Goal: Task Accomplishment & Management: Complete application form

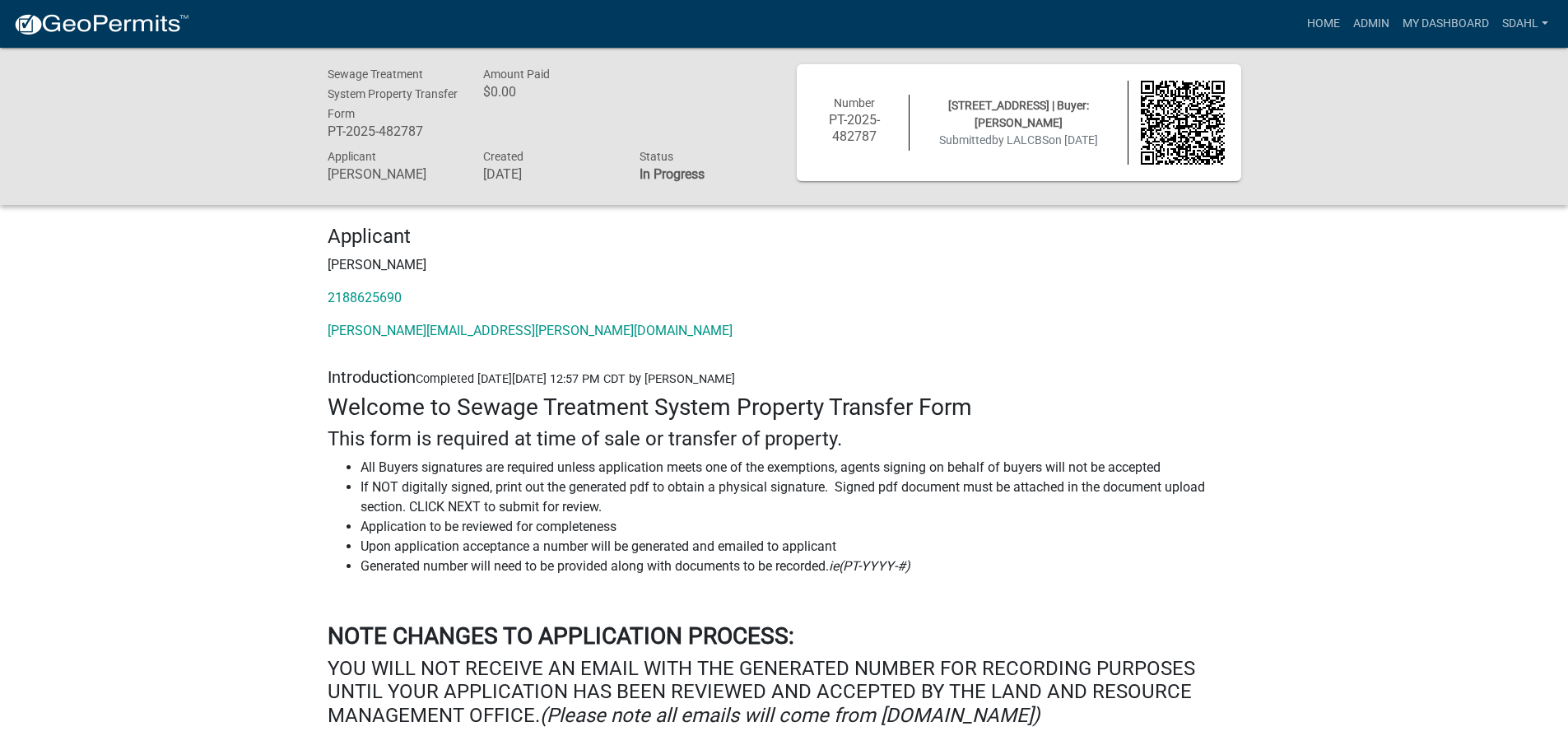
scroll to position [1482, 0]
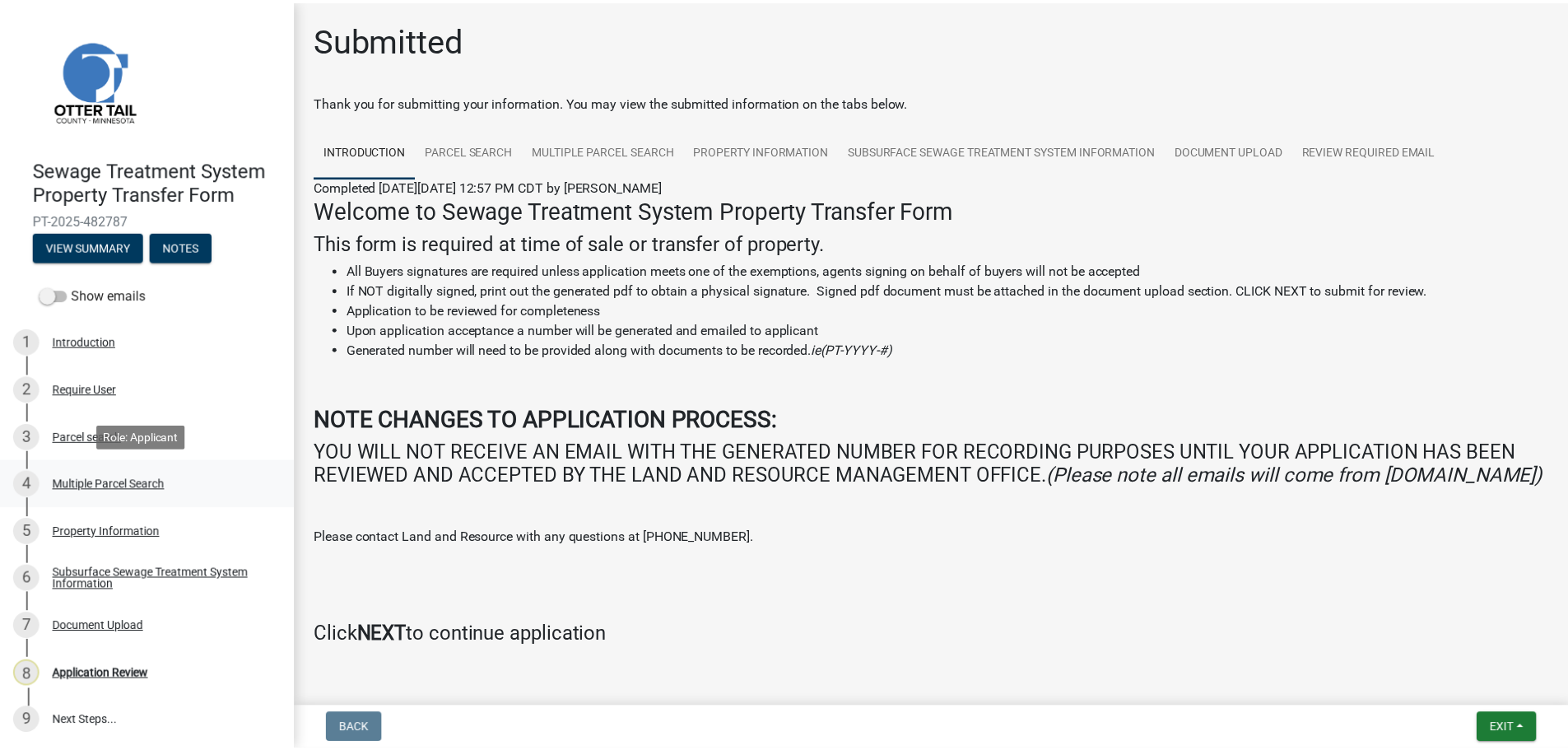
scroll to position [2, 0]
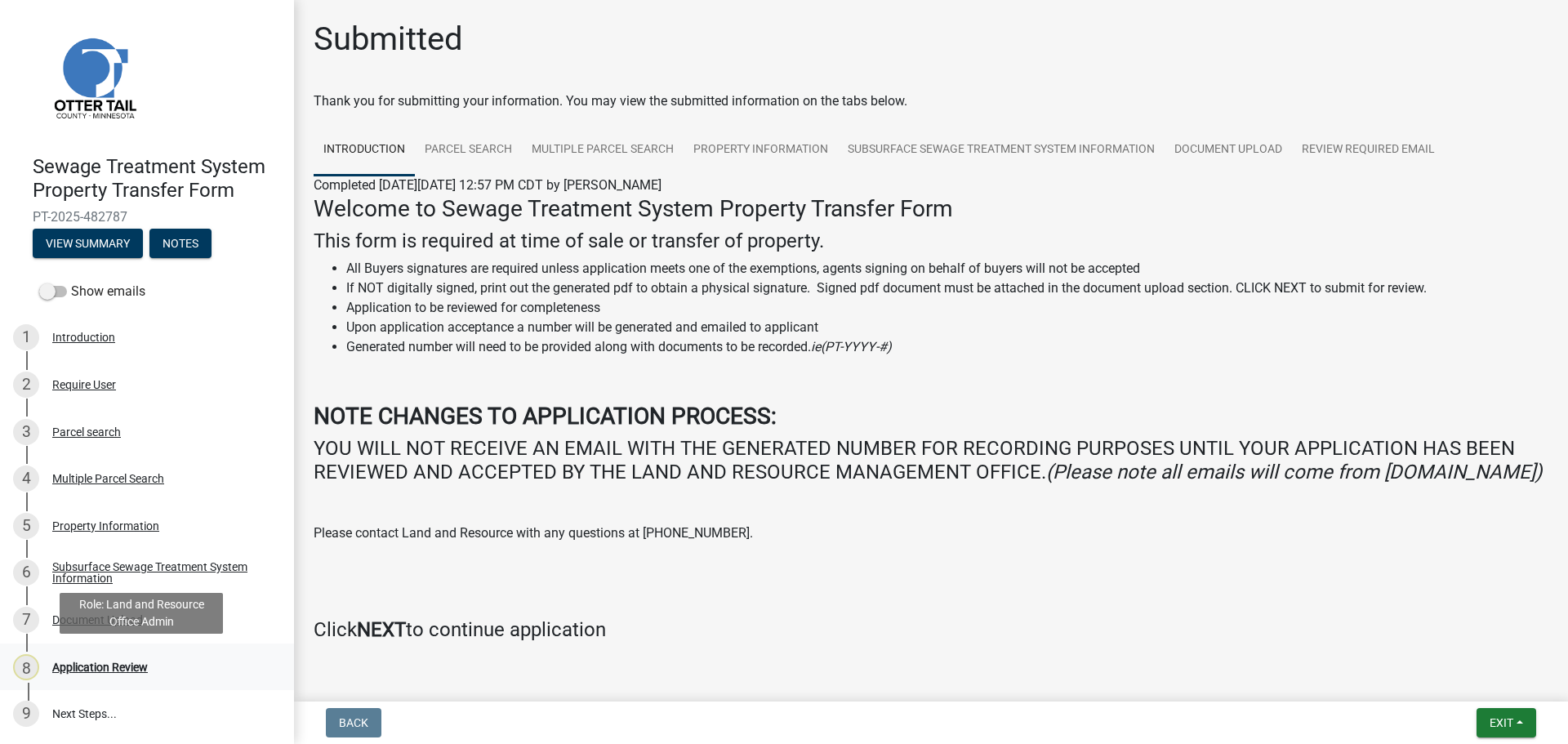
click at [115, 666] on div "Application Review" at bounding box center [100, 667] width 95 height 12
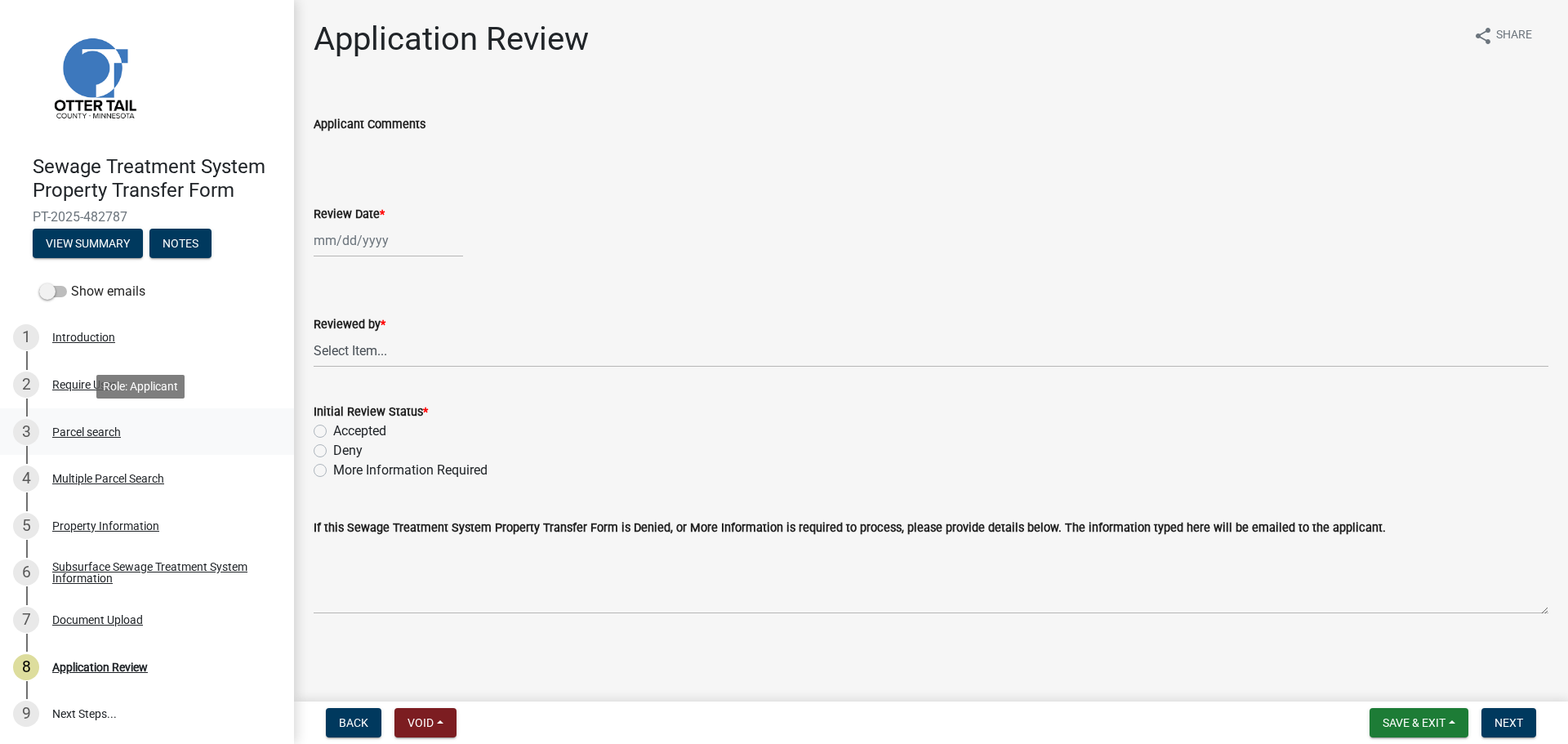
click at [84, 428] on div "Parcel search" at bounding box center [86, 431] width 68 height 12
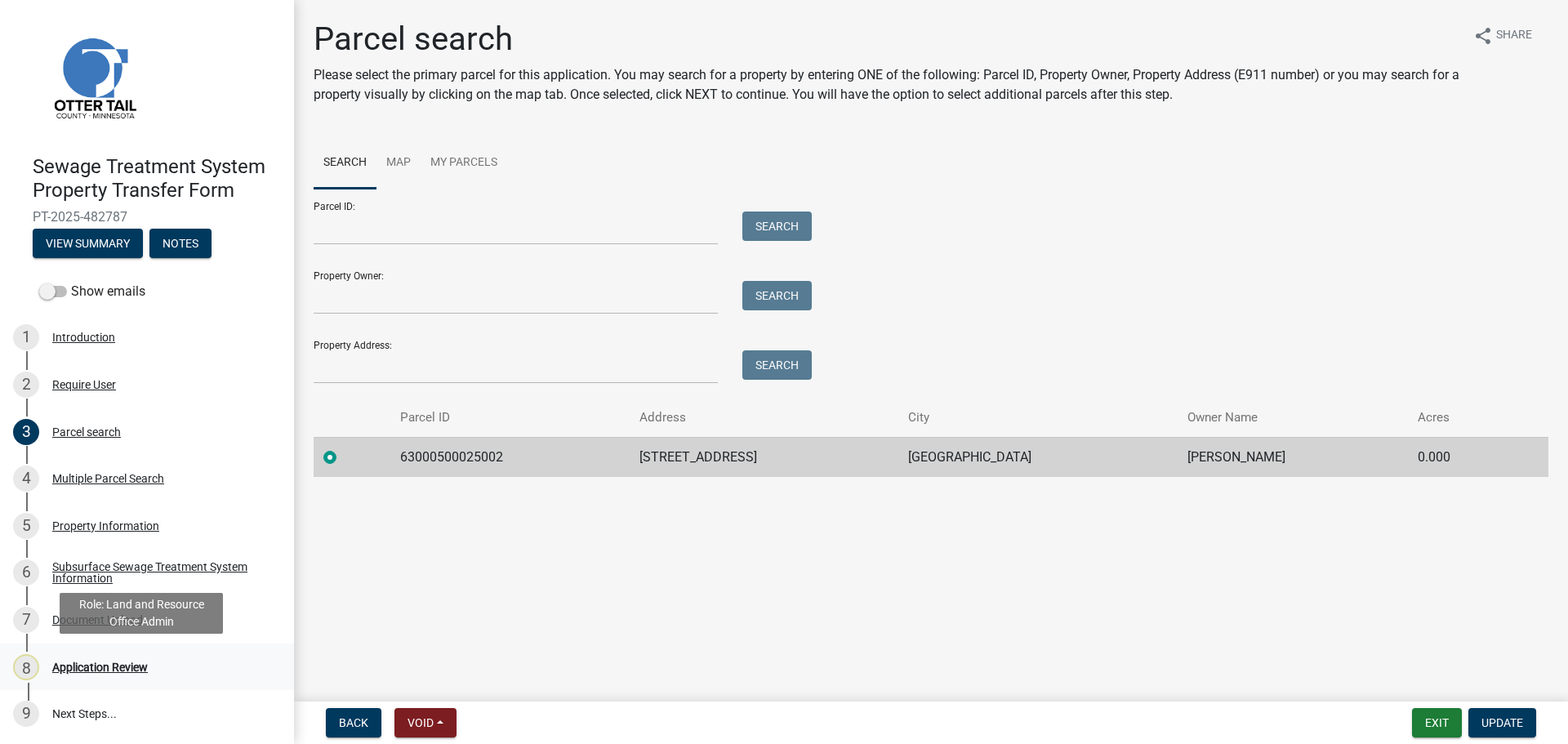
click at [113, 664] on div "Application Review" at bounding box center [100, 667] width 95 height 12
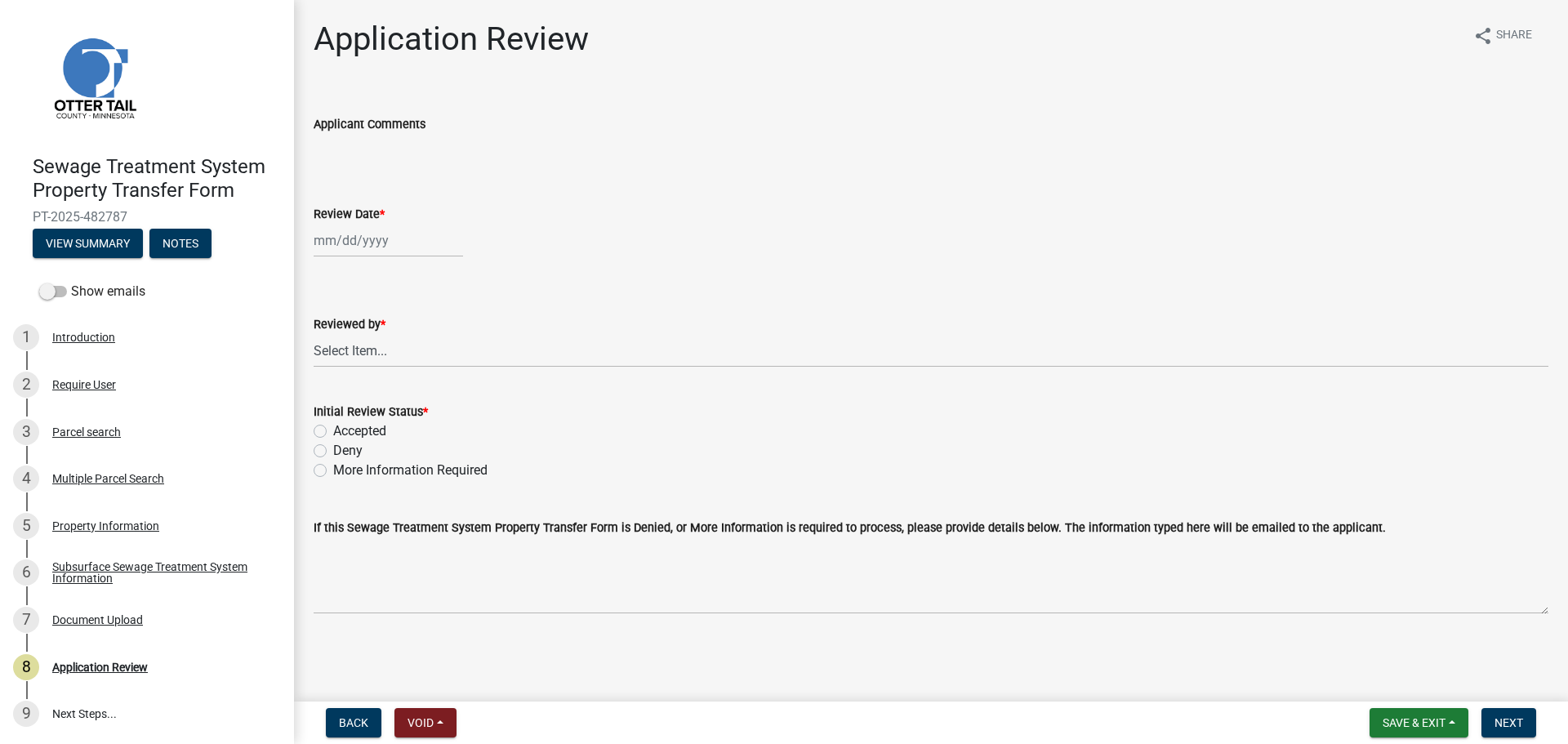
click at [353, 246] on div at bounding box center [388, 240] width 149 height 33
select select "9"
select select "2025"
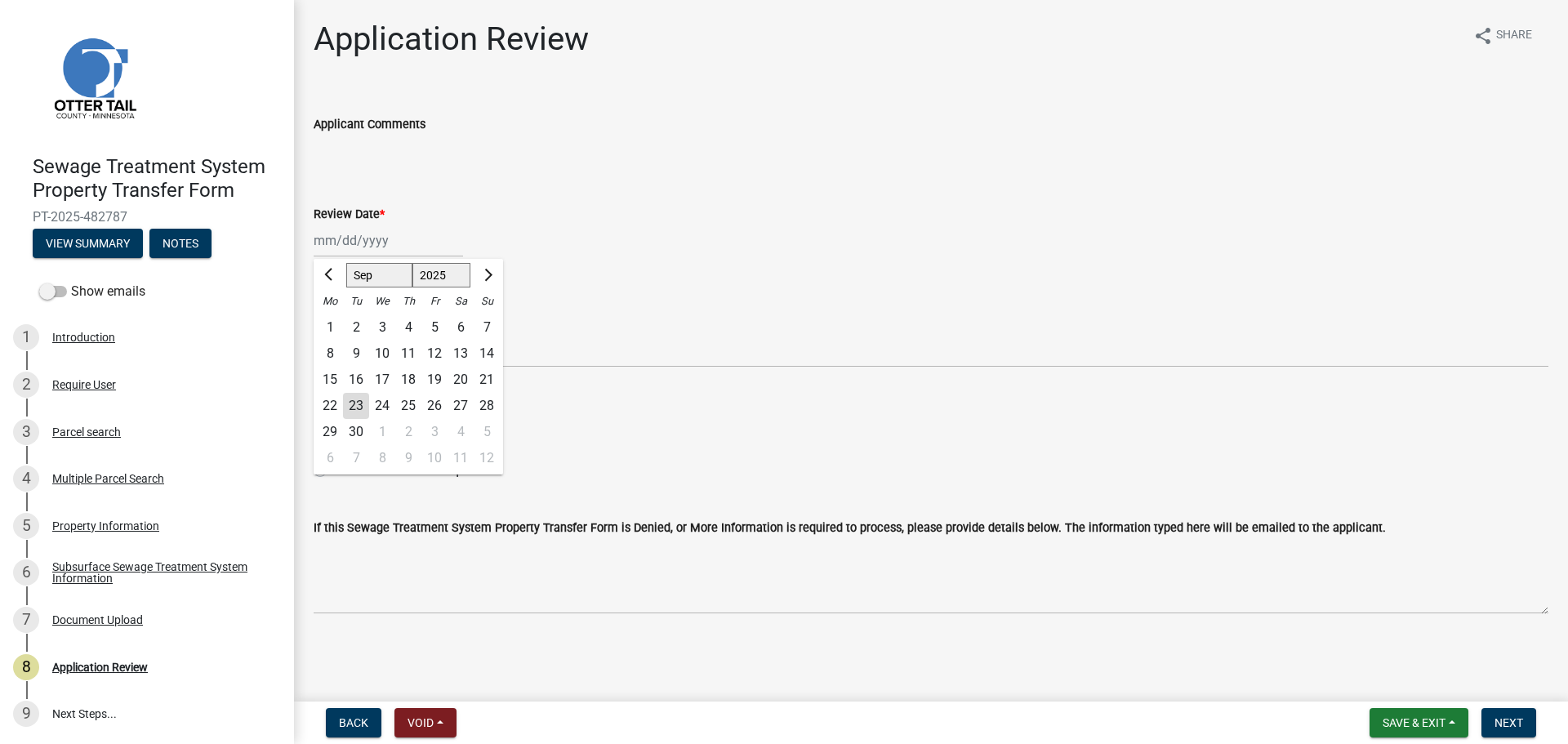
click at [359, 403] on div "23" at bounding box center [356, 405] width 26 height 26
type input "09/23/2025"
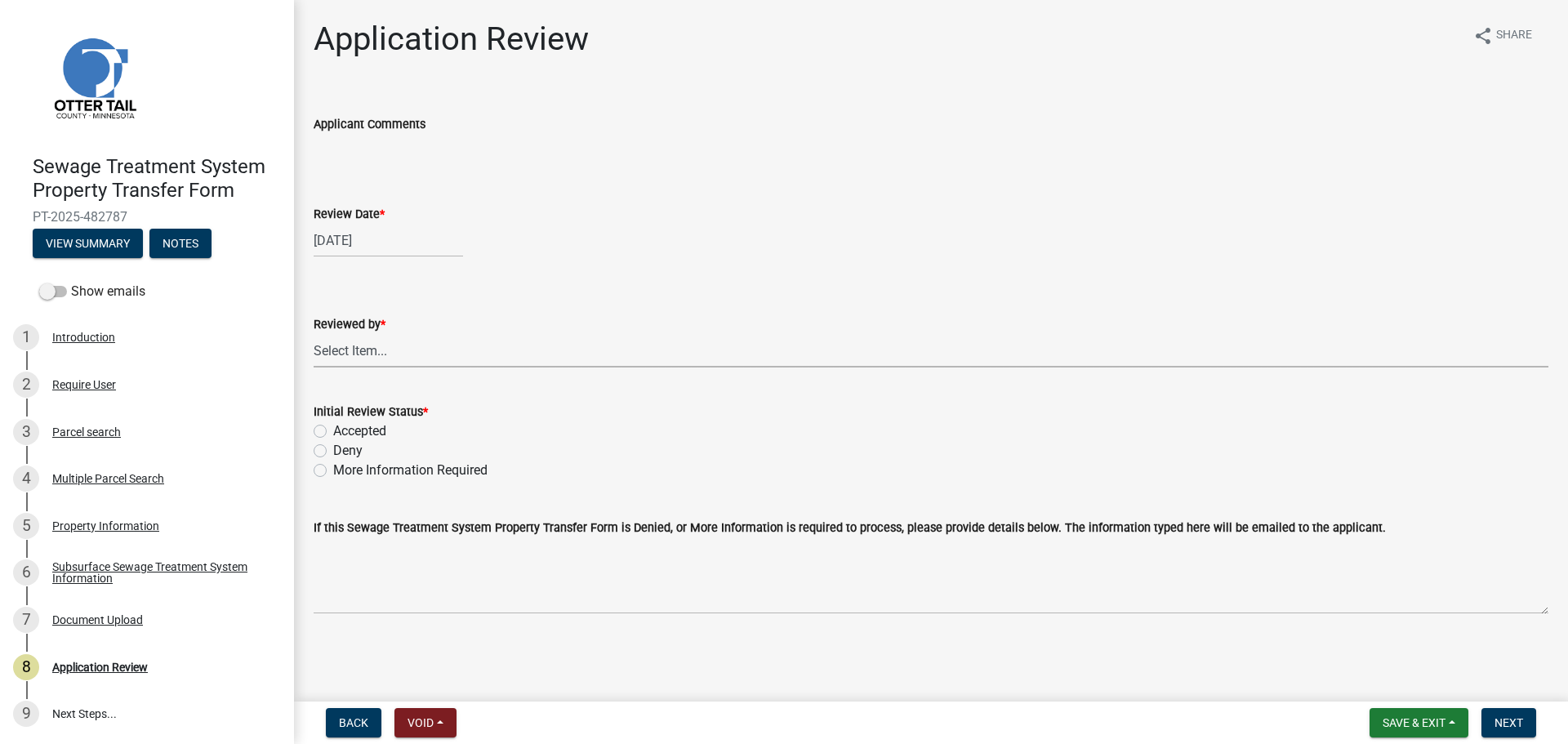
click at [377, 346] on select "Select Item... Alexis Newark Amy Busko Andrea Perales Brittany Tollefson Christ…" at bounding box center [931, 350] width 1235 height 33
click at [314, 334] on select "Select Item... Alexis Newark Amy Busko Andrea Perales Brittany Tollefson Christ…" at bounding box center [931, 350] width 1235 height 33
select select "67745ee8-7159-4960-80f9-a638286b467c"
click at [345, 432] on label "Accepted" at bounding box center [359, 431] width 53 height 20
click at [344, 432] on input "Accepted" at bounding box center [339, 427] width 11 height 11
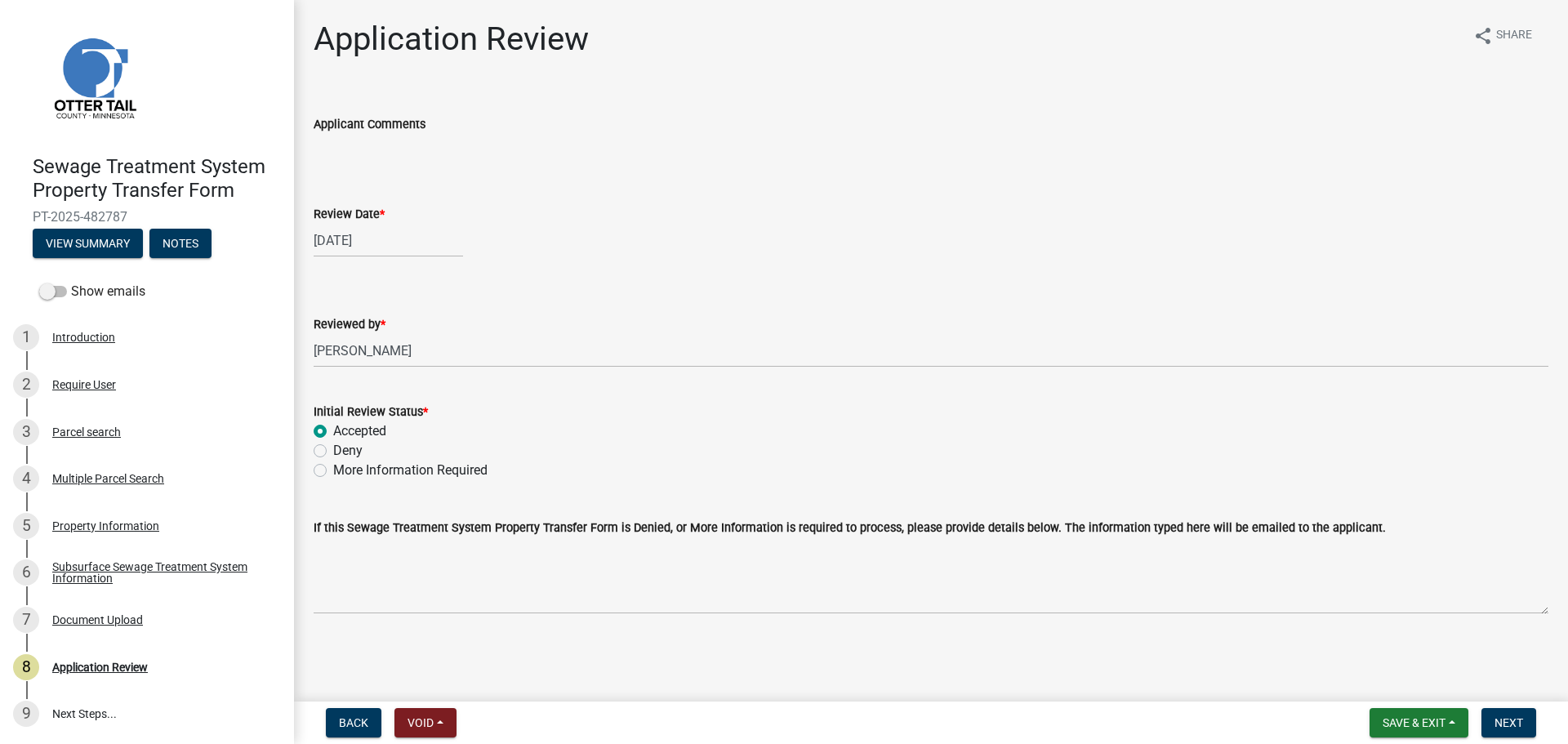
radio input "true"
click at [1520, 722] on span "Next" at bounding box center [1509, 722] width 29 height 13
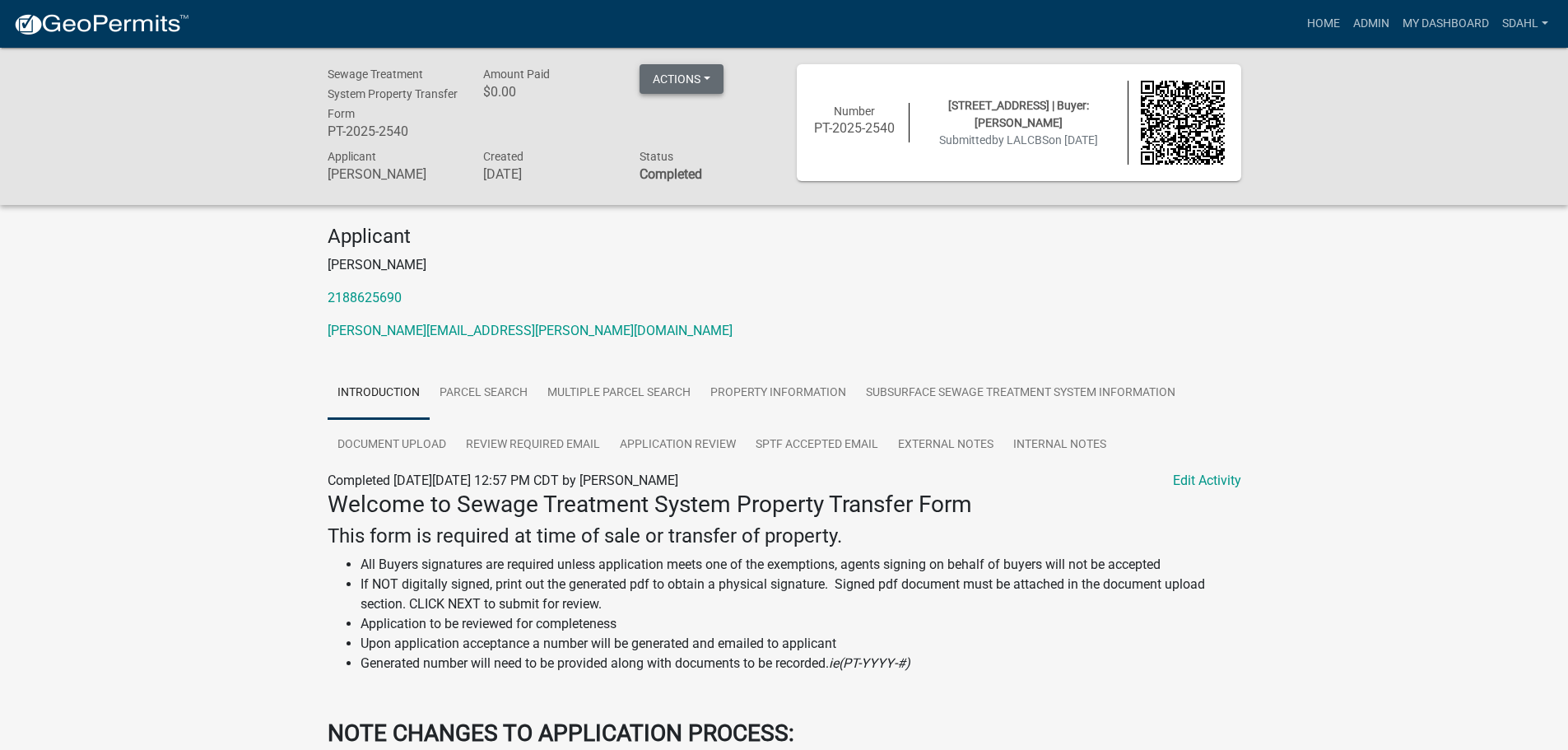
click at [700, 79] on button "Actions" at bounding box center [681, 79] width 84 height 30
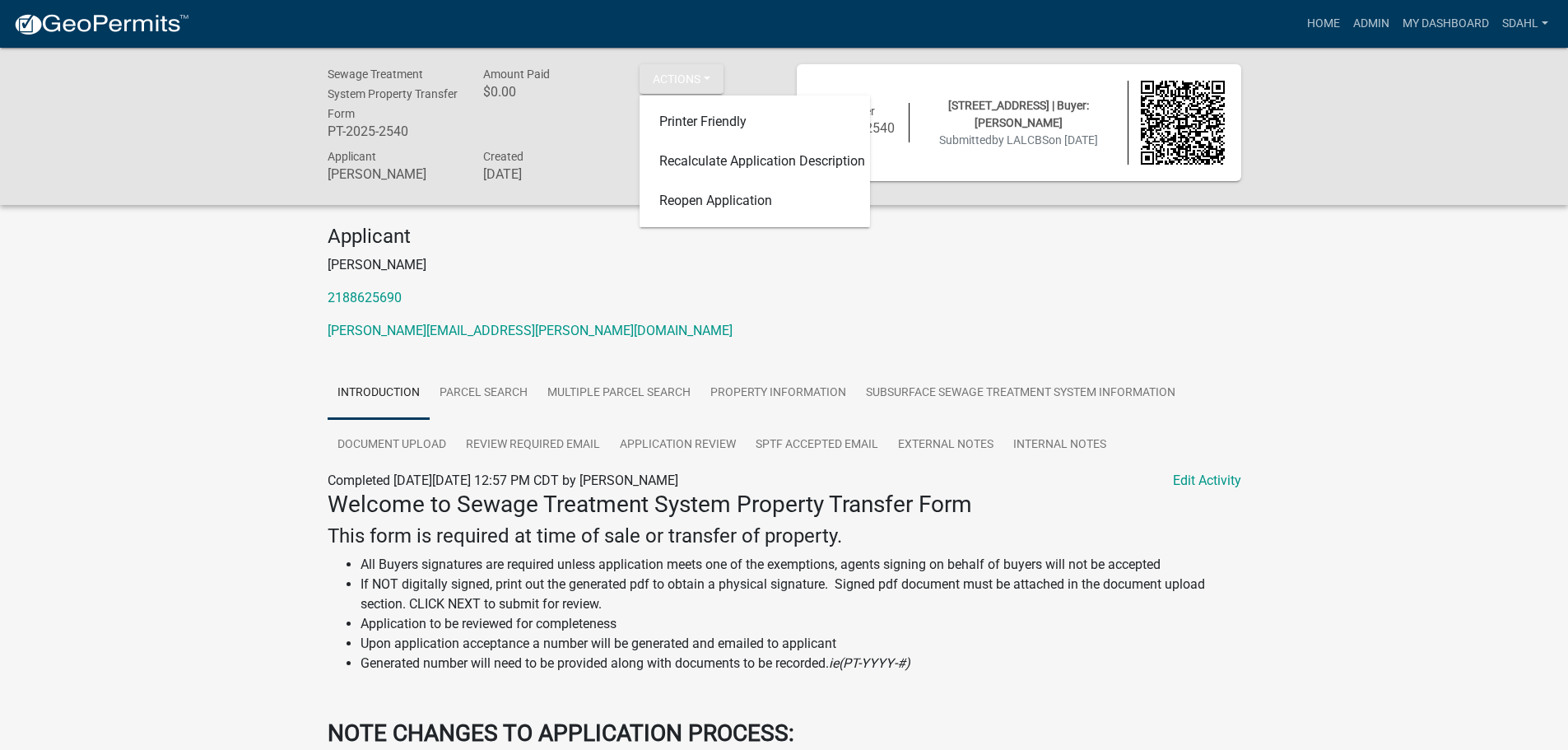
click at [951, 261] on p "[PERSON_NAME]" at bounding box center [784, 265] width 914 height 20
